Goal: Check status

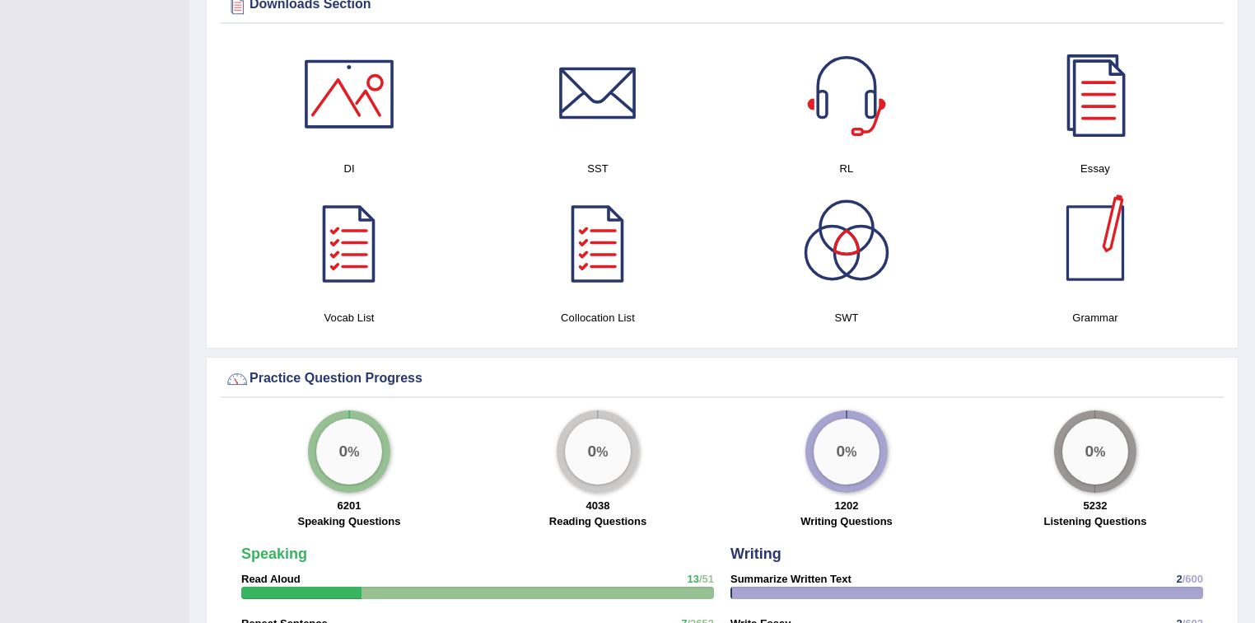
scroll to position [1054, 0]
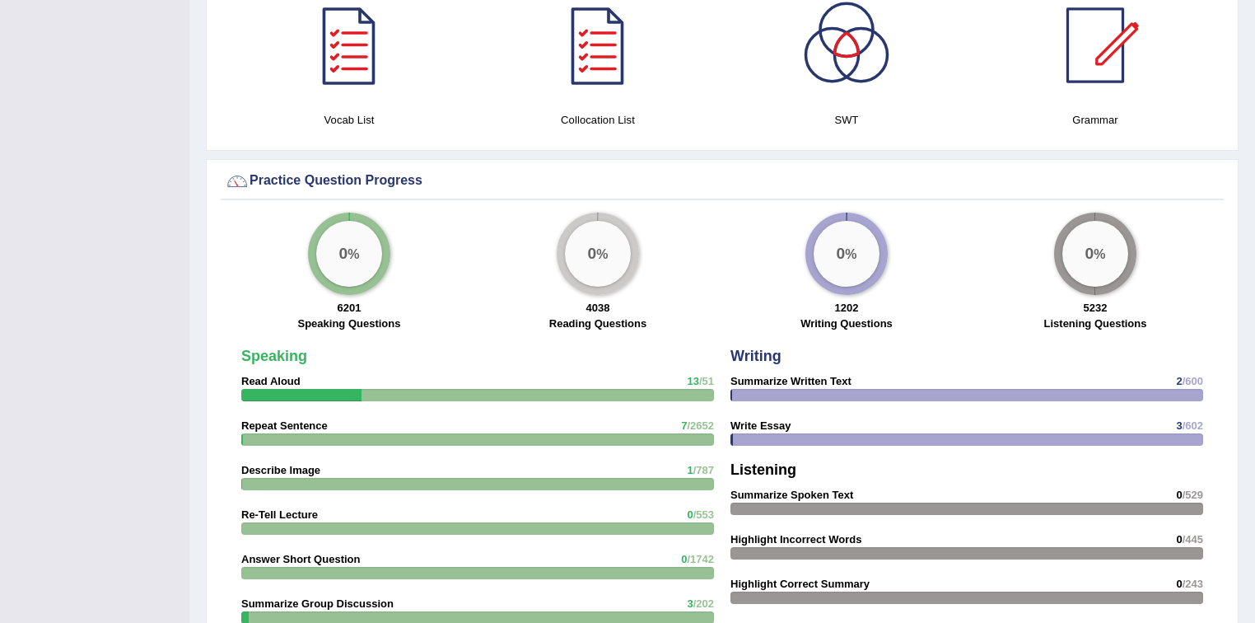
click at [346, 249] on big "0" at bounding box center [343, 254] width 9 height 18
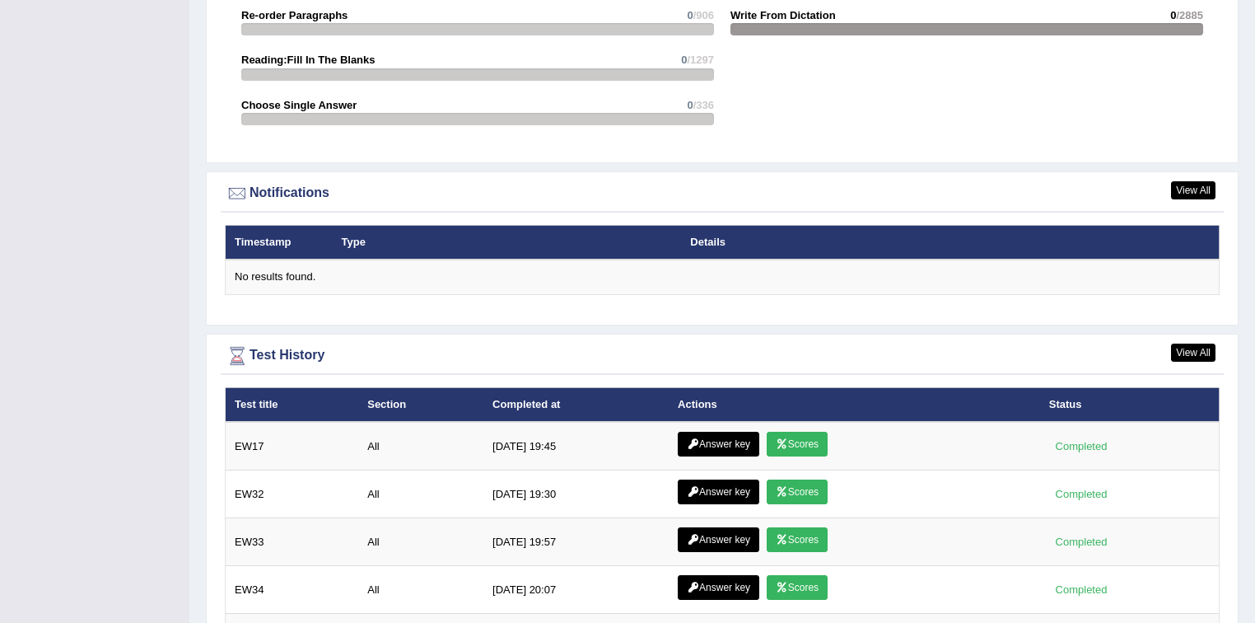
scroll to position [1977, 0]
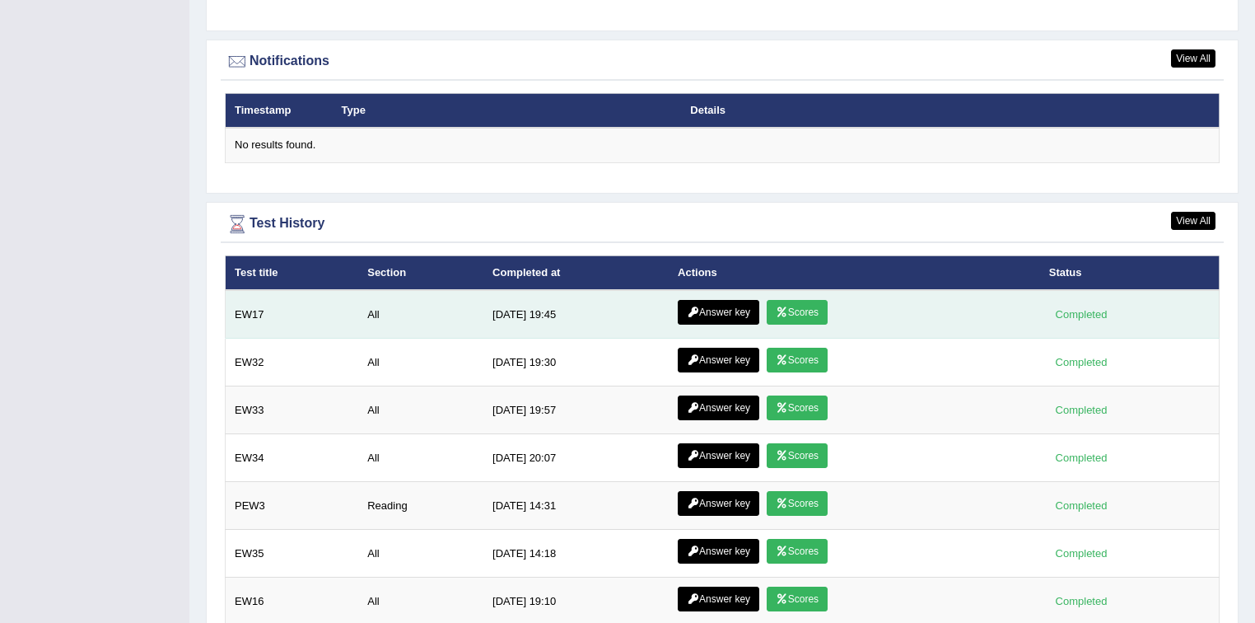
click at [803, 303] on link "Scores" at bounding box center [797, 312] width 61 height 25
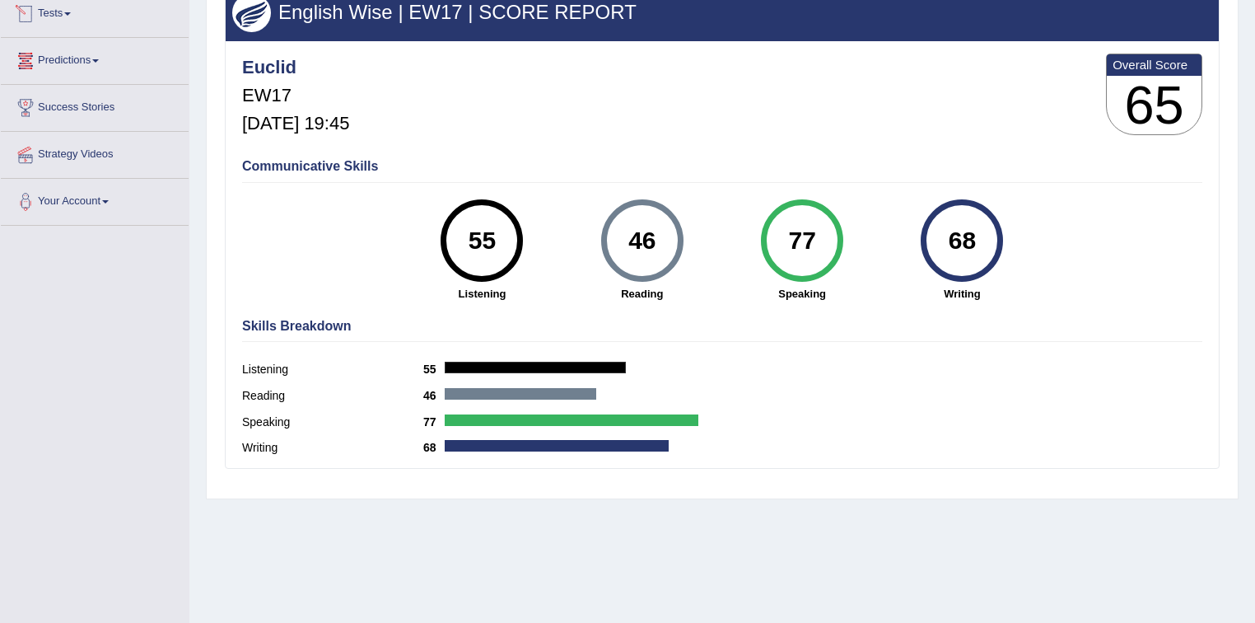
scroll to position [110, 0]
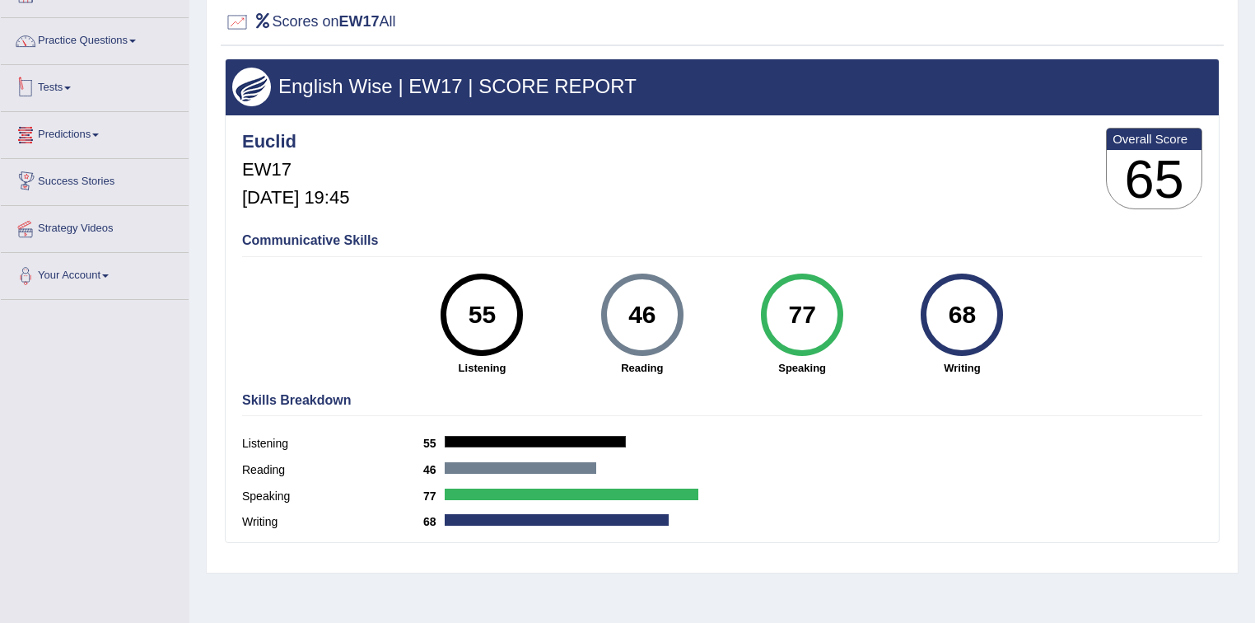
click at [49, 86] on link "Tests" at bounding box center [95, 85] width 188 height 41
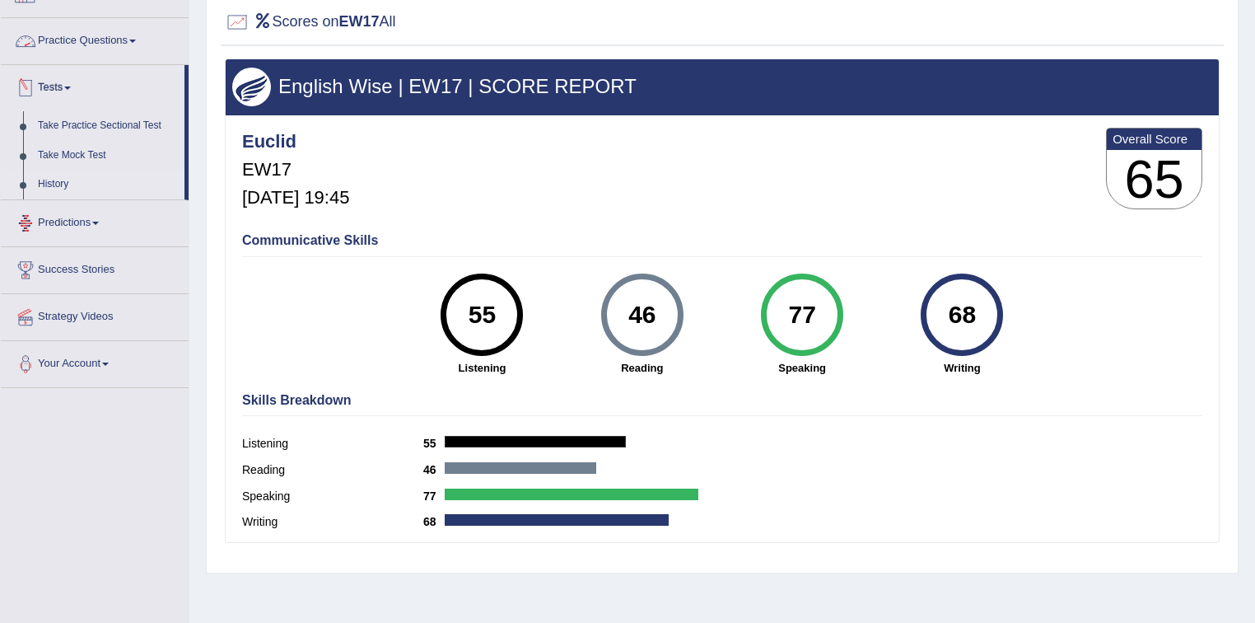
click at [56, 181] on link "History" at bounding box center [107, 185] width 154 height 30
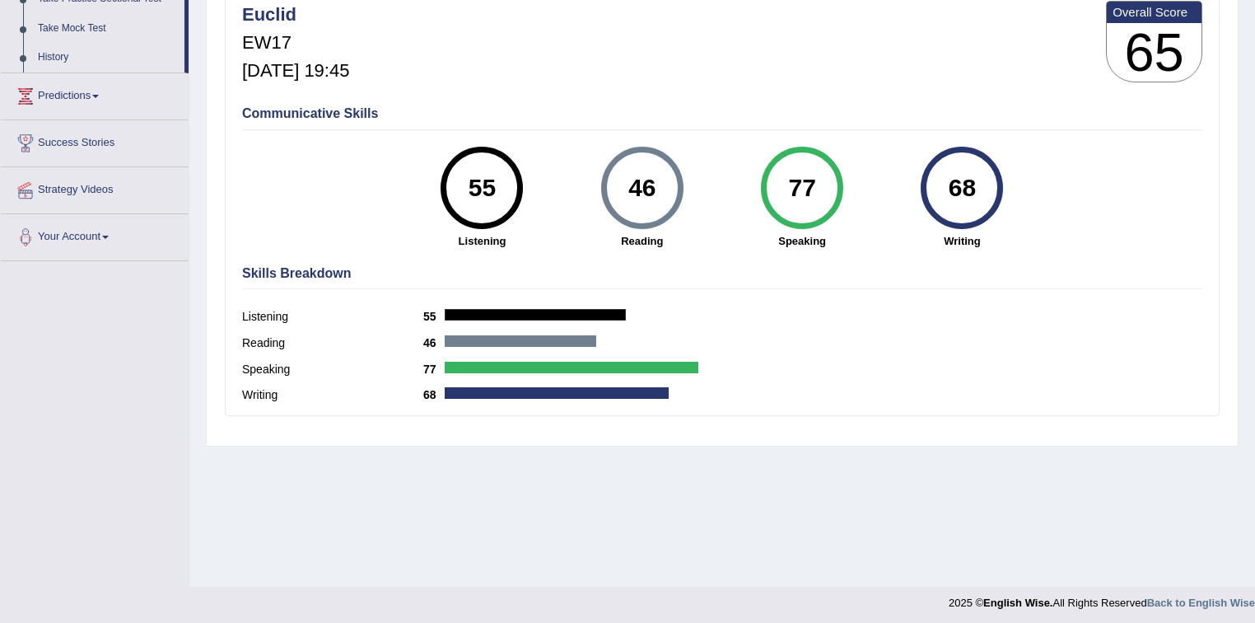
scroll to position [242, 0]
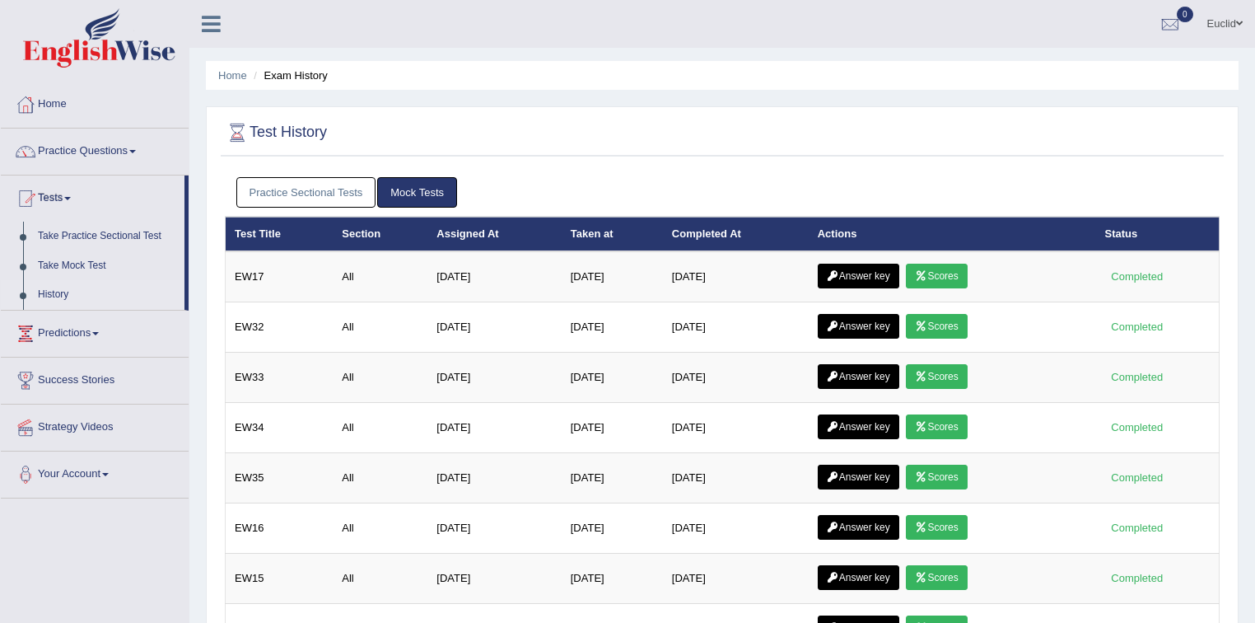
click at [408, 197] on link "Mock Tests" at bounding box center [417, 192] width 80 height 30
click at [442, 185] on link "Mock Tests" at bounding box center [417, 192] width 80 height 30
click at [412, 191] on link "Mock Tests" at bounding box center [417, 192] width 80 height 30
click at [325, 198] on link "Practice Sectional Tests" at bounding box center [306, 192] width 140 height 30
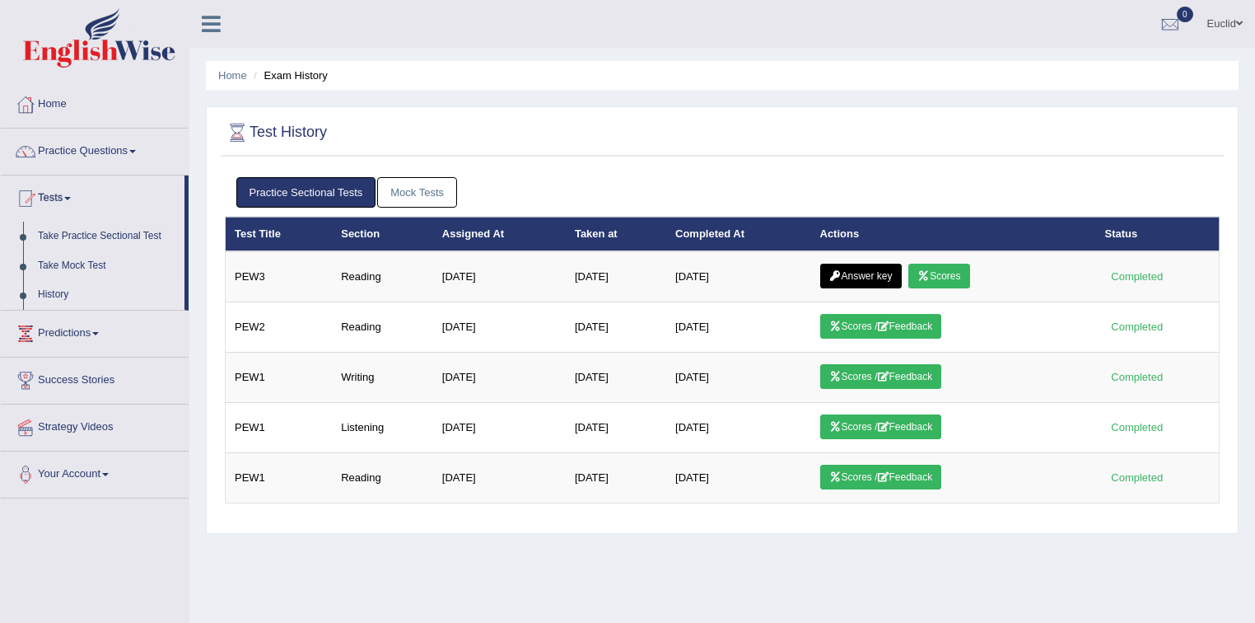
click at [417, 186] on link "Mock Tests" at bounding box center [417, 192] width 80 height 30
